Goal: Task Accomplishment & Management: Complete application form

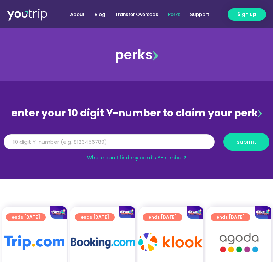
click at [63, 142] on input "Y Number" at bounding box center [109, 142] width 211 height 16
type input "[CREDIT_CARD_NUMBER]"
click at [249, 148] on button "submit" at bounding box center [247, 141] width 46 height 17
click at [255, 142] on span "submit" at bounding box center [247, 141] width 20 height 5
click at [18, 142] on input "[CREDIT_CARD_NUMBER]" at bounding box center [109, 142] width 211 height 16
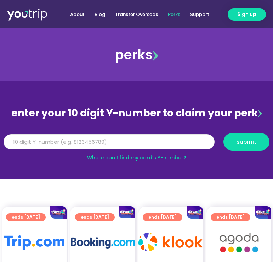
click at [33, 142] on input "Y Number" at bounding box center [109, 142] width 211 height 16
click at [48, 142] on input "Y Number" at bounding box center [109, 142] width 211 height 16
click at [253, 146] on button "submit" at bounding box center [247, 141] width 46 height 17
click at [247, 144] on span "submit" at bounding box center [247, 141] width 20 height 5
drag, startPoint x: 70, startPoint y: 140, endPoint x: -44, endPoint y: 126, distance: 114.0
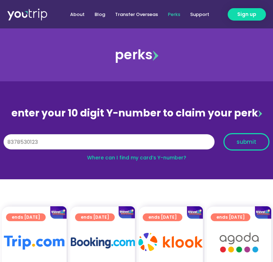
type input "8378530123"
click at [250, 141] on span "submit" at bounding box center [247, 141] width 20 height 5
